Goal: Information Seeking & Learning: Learn about a topic

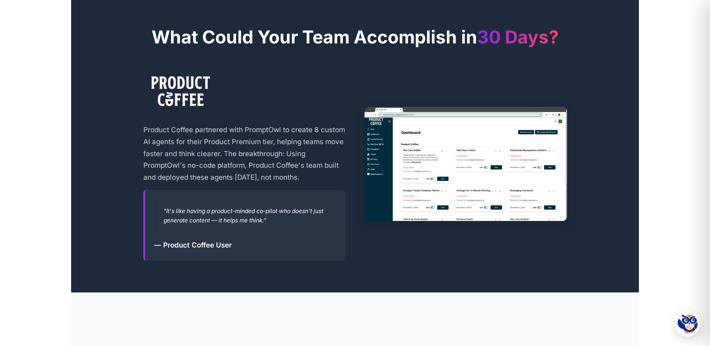
scroll to position [1384, 0]
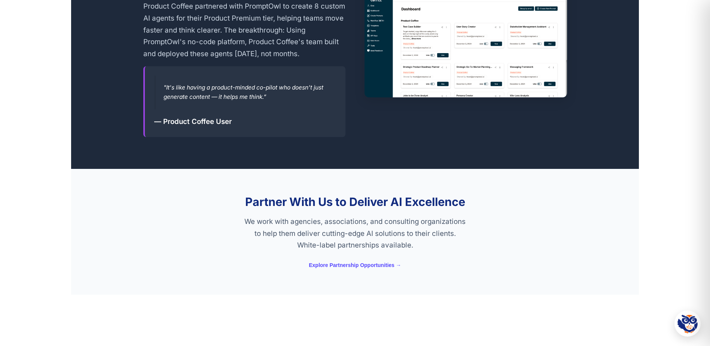
drag, startPoint x: 223, startPoint y: 62, endPoint x: 67, endPoint y: 85, distance: 157.3
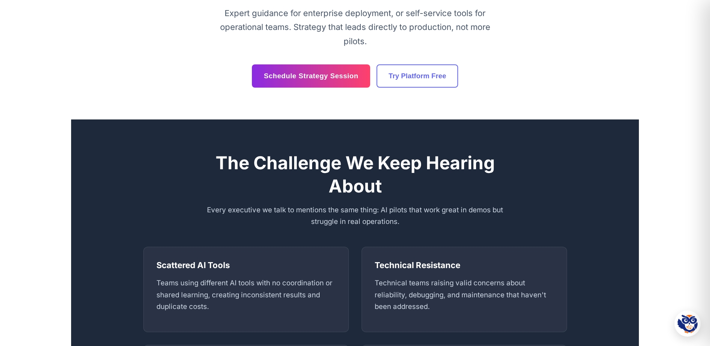
scroll to position [0, 0]
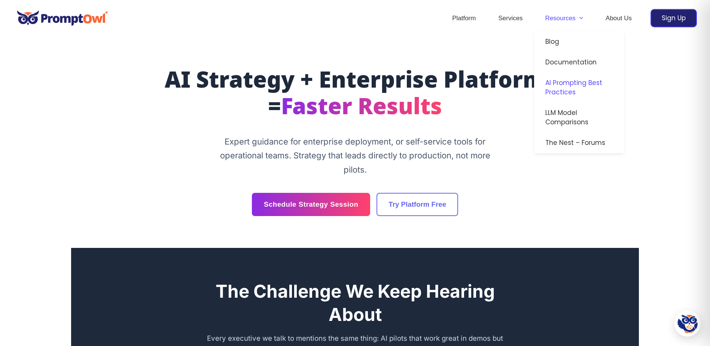
click at [567, 92] on link "AI Prompting Best Practices" at bounding box center [579, 88] width 90 height 30
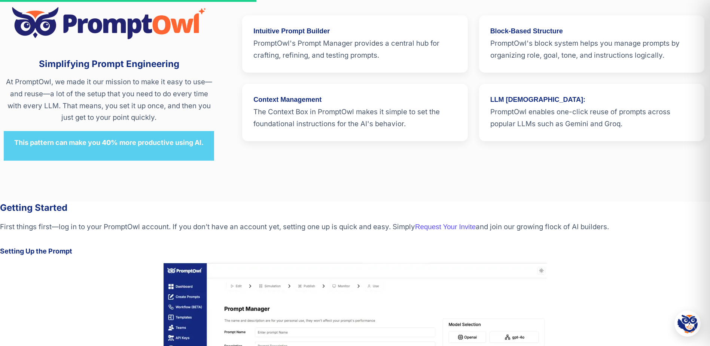
scroll to position [1534, 0]
